Goal: Task Accomplishment & Management: Use online tool/utility

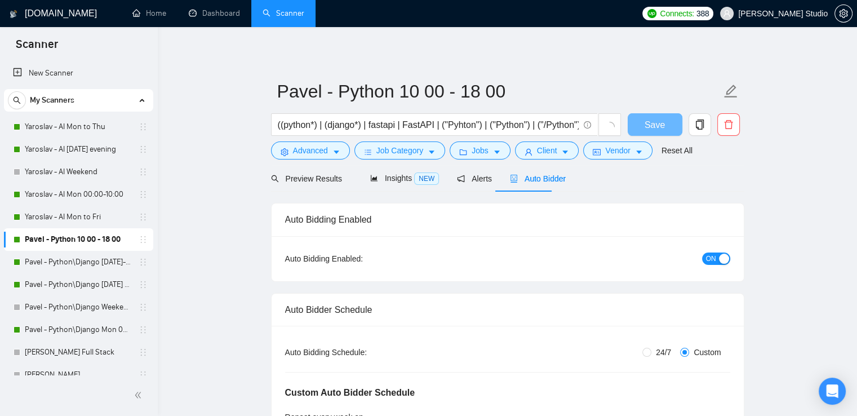
radio input "false"
radio input "true"
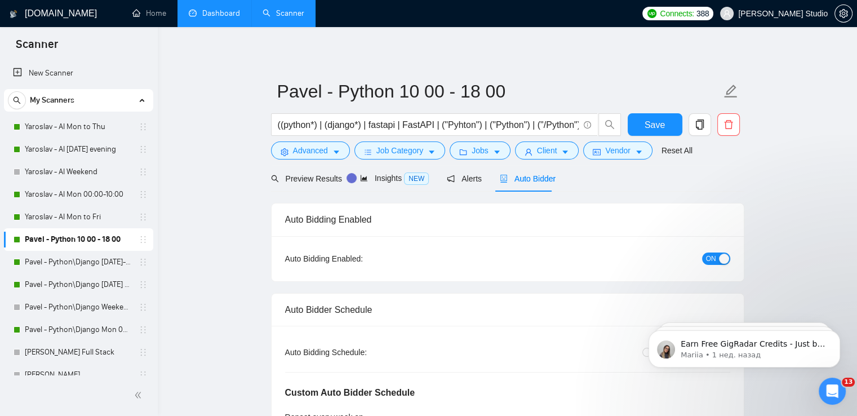
click at [220, 11] on link "Dashboard" at bounding box center [214, 13] width 51 height 10
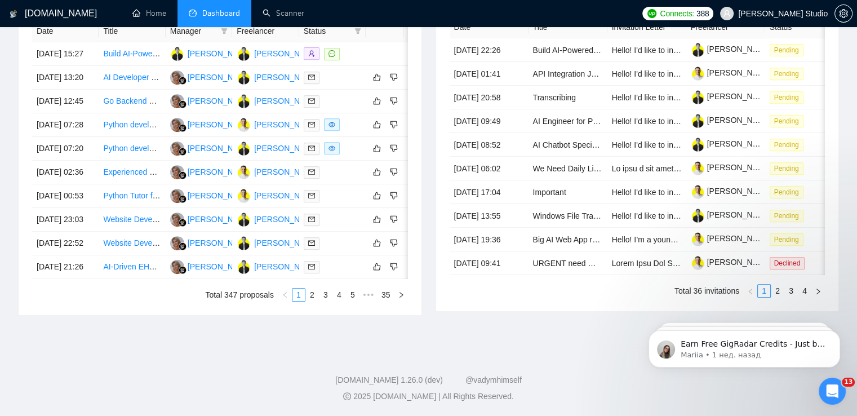
scroll to position [507, 0]
click at [14, 233] on div "Proposals 2 hours ago Date Title Manager Freelancer Status [DATE] 15:27 Build A…" at bounding box center [220, 142] width 418 height 345
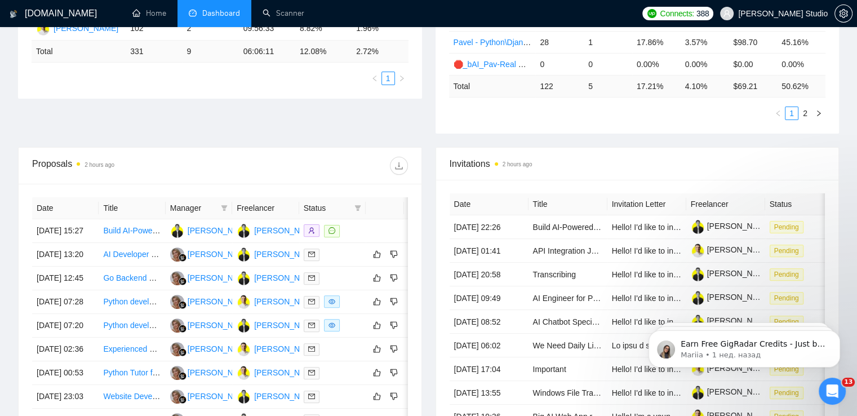
scroll to position [113, 0]
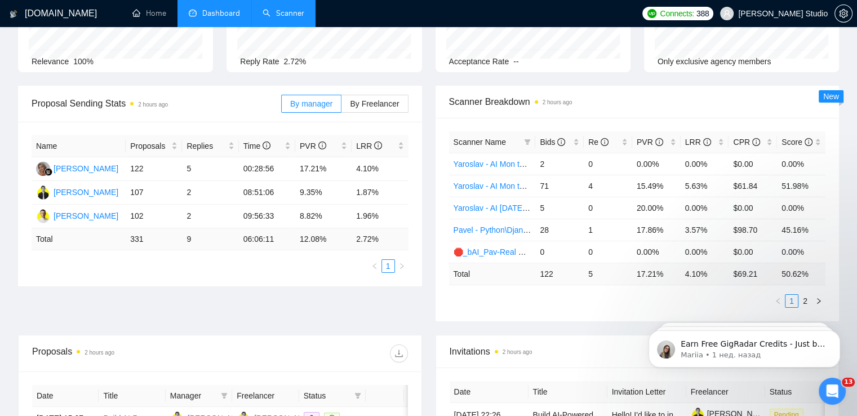
click at [293, 10] on link "Scanner" at bounding box center [284, 13] width 42 height 10
